Goal: Information Seeking & Learning: Understand process/instructions

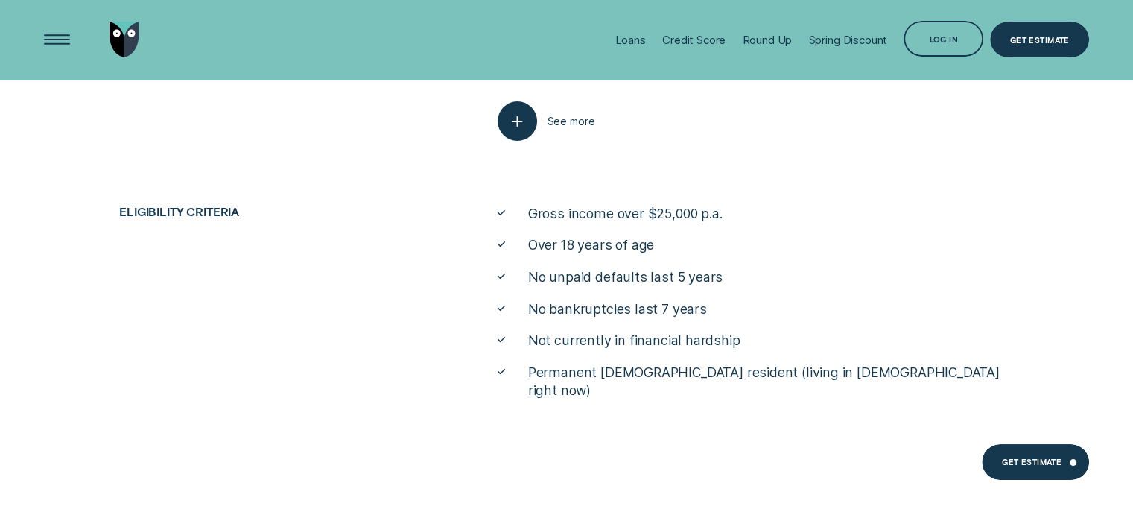
scroll to position [5541, 0]
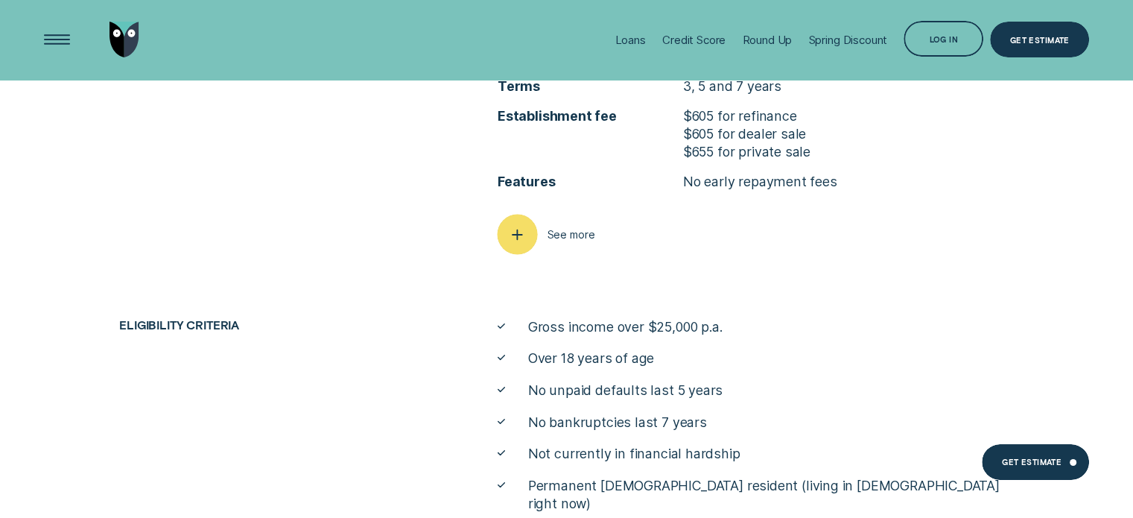
click at [528, 246] on div "button" at bounding box center [517, 235] width 40 height 40
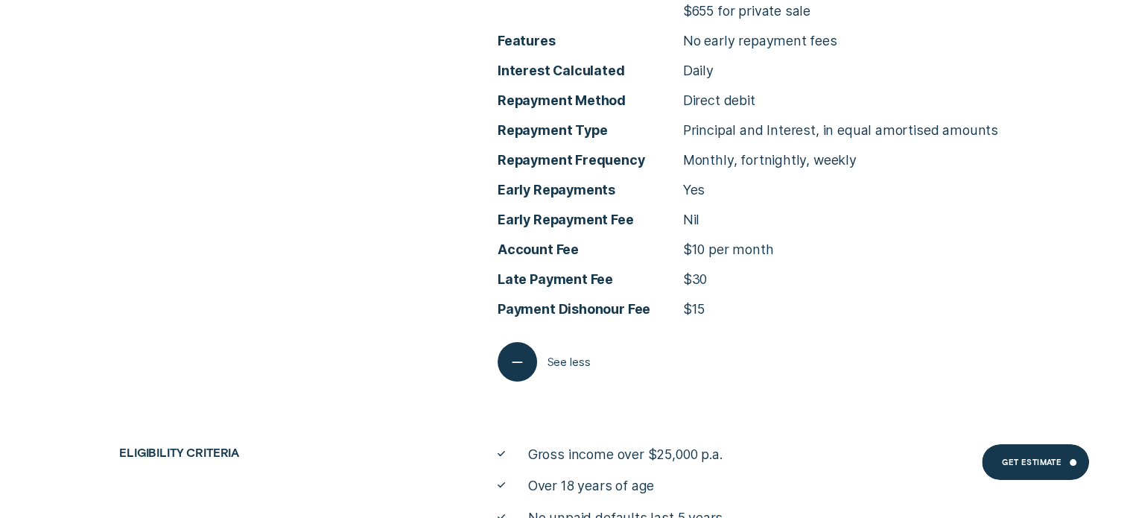
scroll to position [5690, 0]
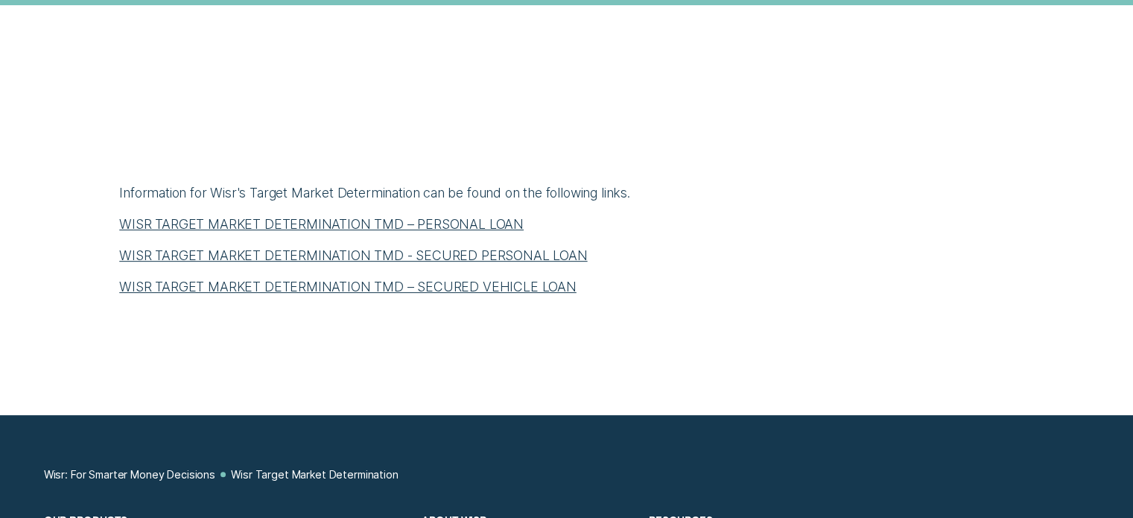
scroll to position [596, 0]
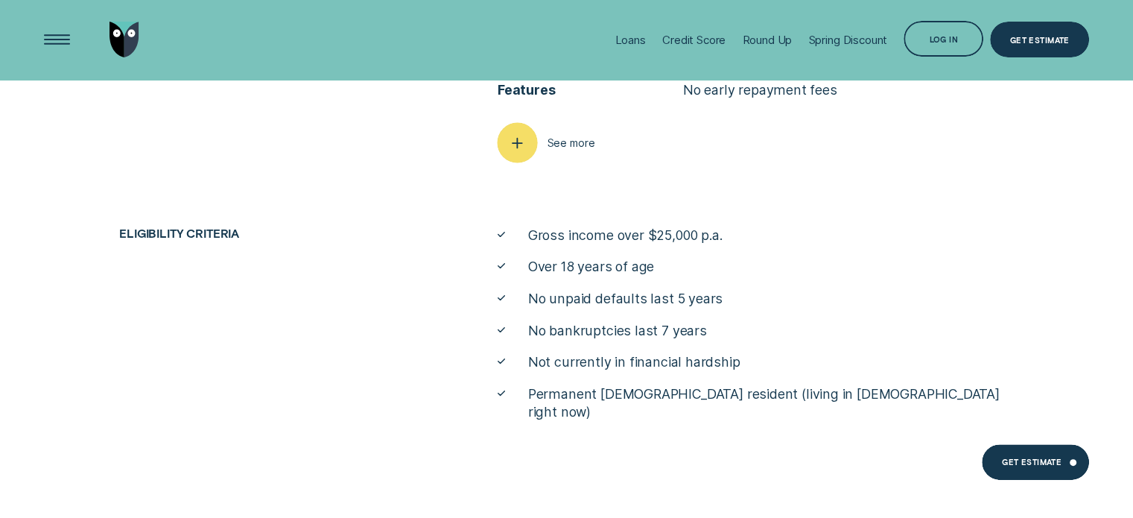
click at [508, 159] on div "button" at bounding box center [517, 142] width 40 height 40
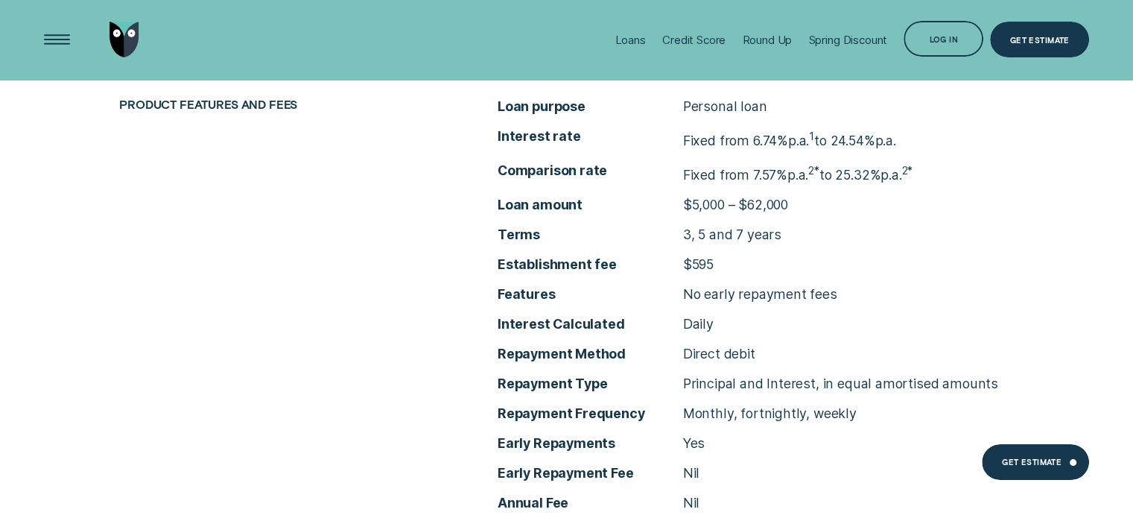
scroll to position [5744, 0]
